Goal: Find specific page/section: Find specific page/section

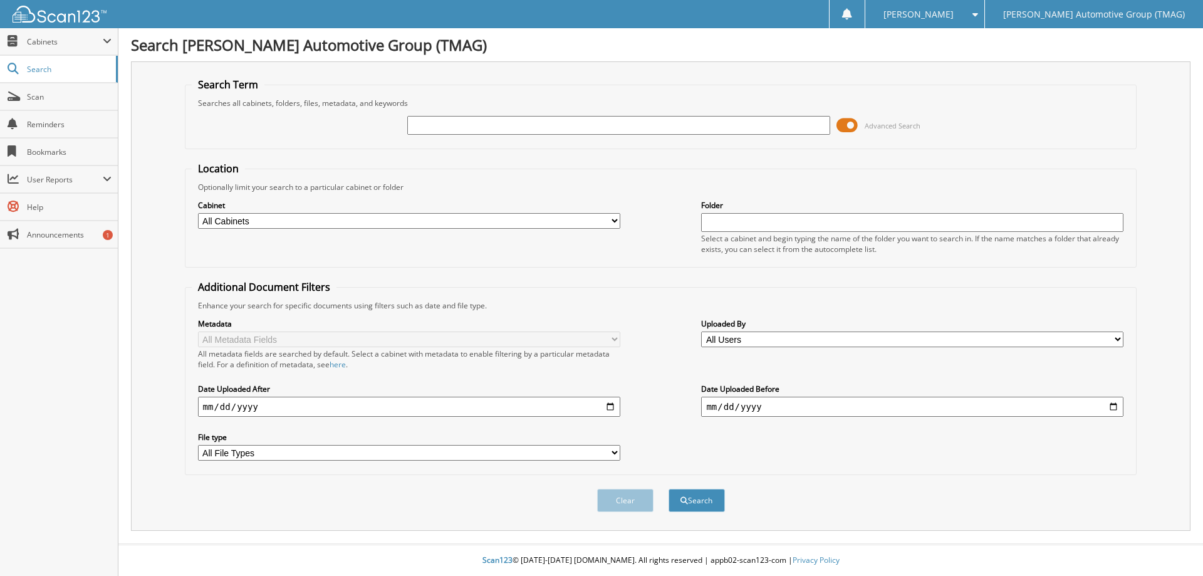
drag, startPoint x: 0, startPoint y: 0, endPoint x: 495, endPoint y: 124, distance: 510.1
click at [495, 124] on input "text" at bounding box center [618, 125] width 422 height 19
type input "F25204"
click at [668, 489] on button "Search" at bounding box center [696, 500] width 56 height 23
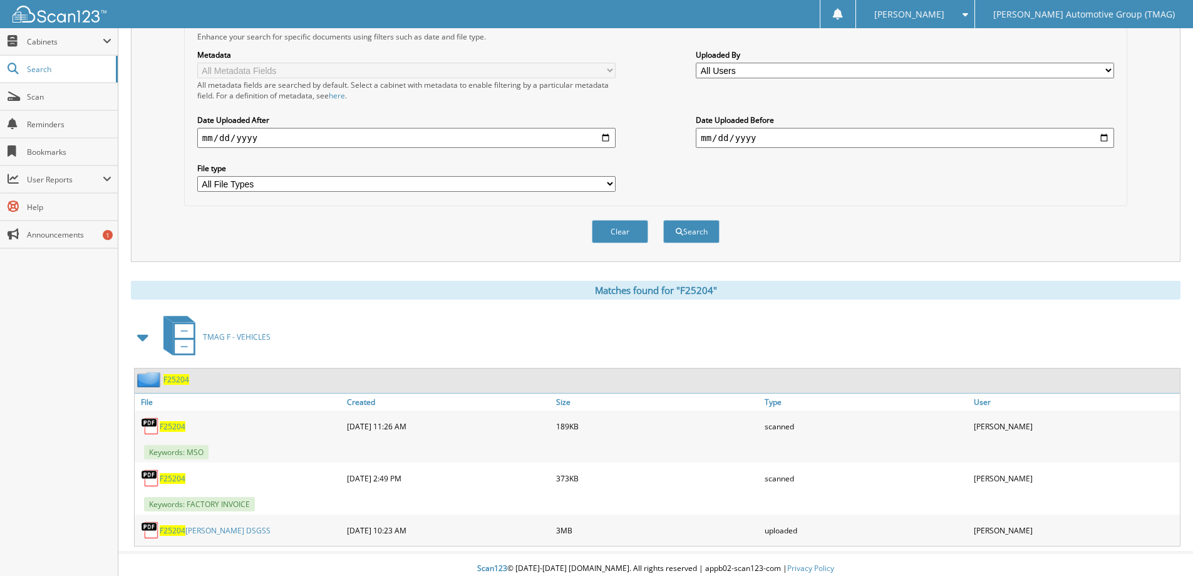
scroll to position [277, 0]
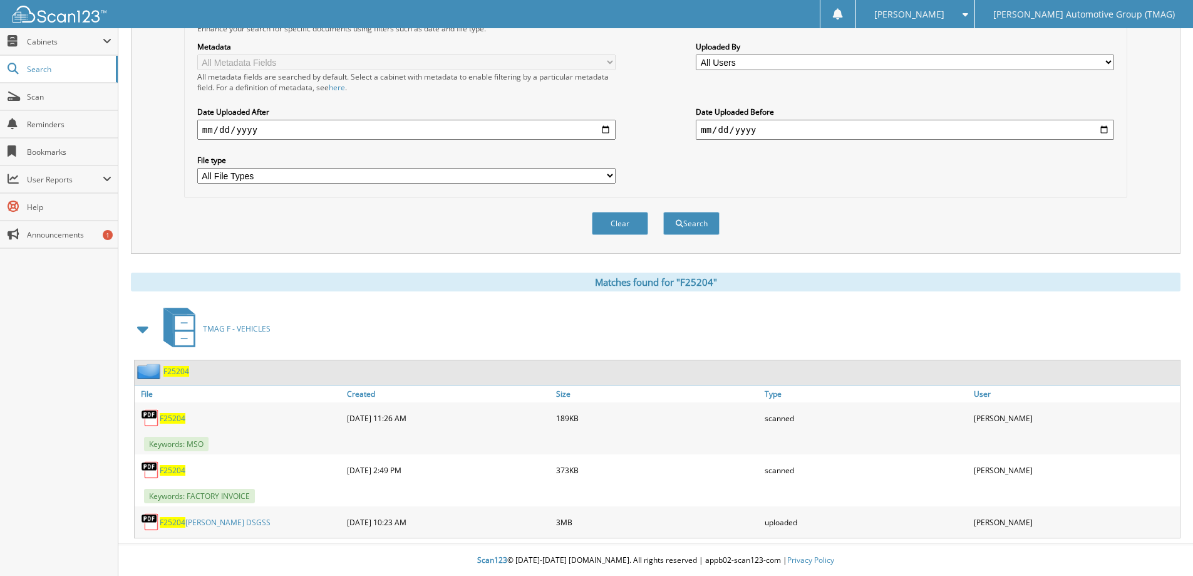
click at [177, 374] on span "F25204" at bounding box center [176, 371] width 26 height 11
